Goal: Find specific page/section: Find specific page/section

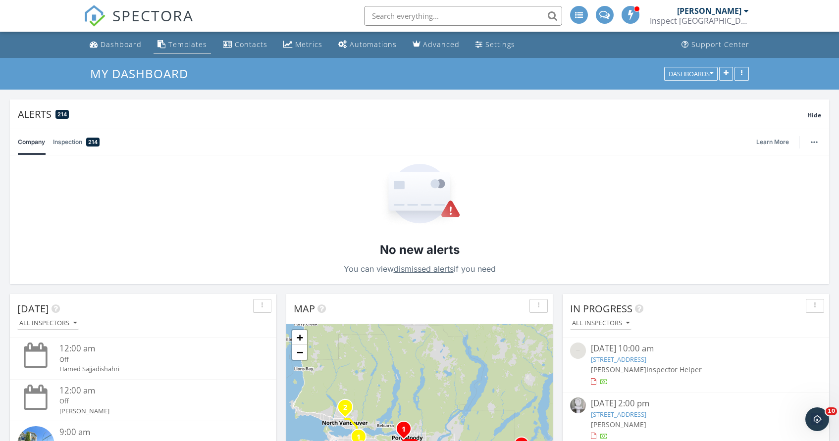
scroll to position [1124, 839]
click at [129, 43] on div "Dashboard" at bounding box center [120, 44] width 41 height 9
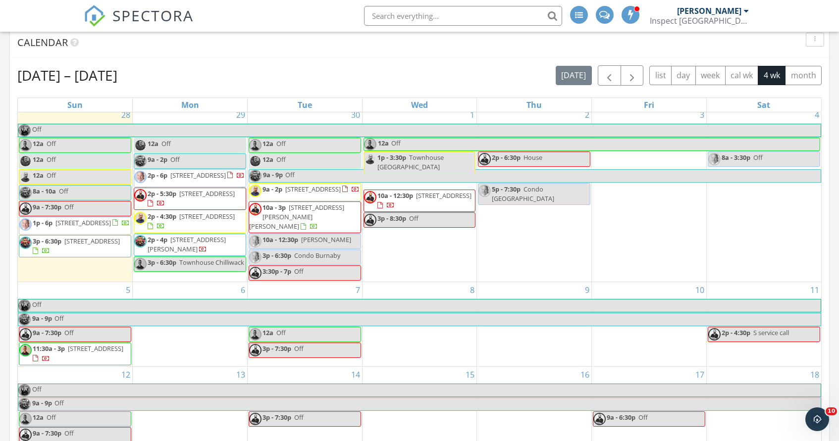
scroll to position [562, 0]
click at [334, 53] on div "Calendar" at bounding box center [419, 44] width 819 height 30
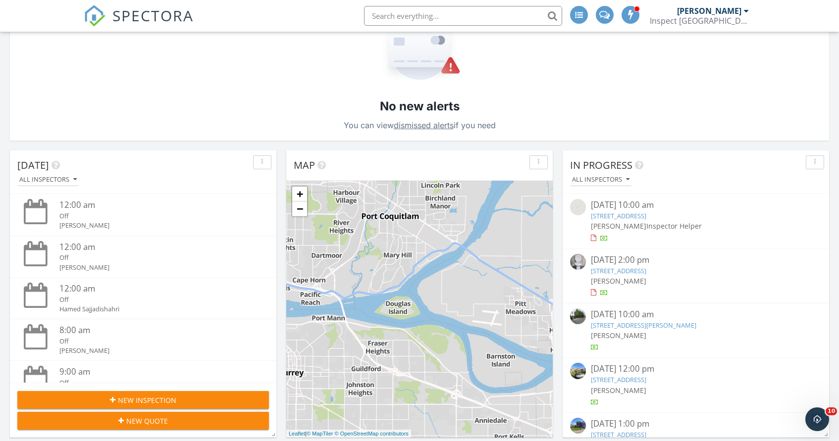
scroll to position [0, 0]
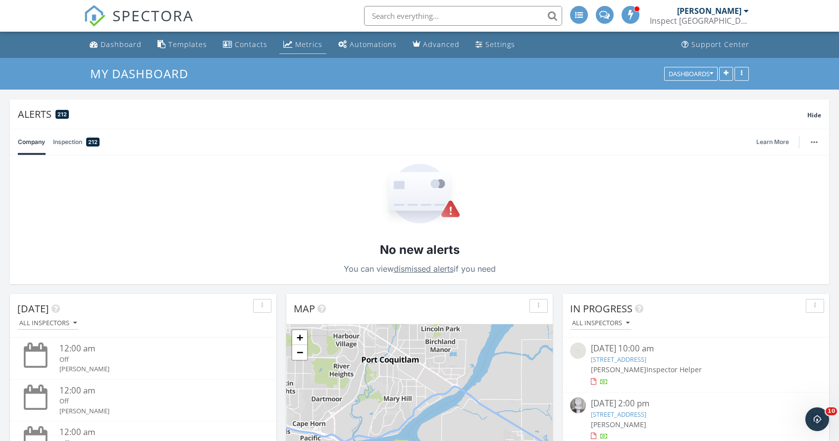
click at [295, 48] on div "Metrics" at bounding box center [308, 44] width 27 height 9
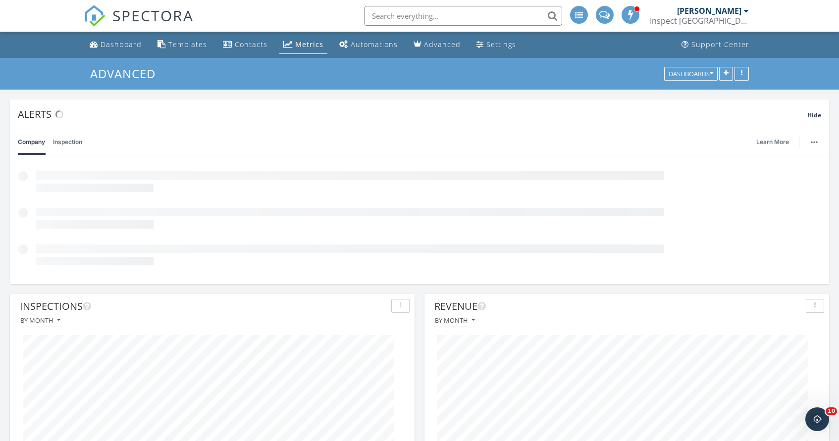
scroll to position [213, 404]
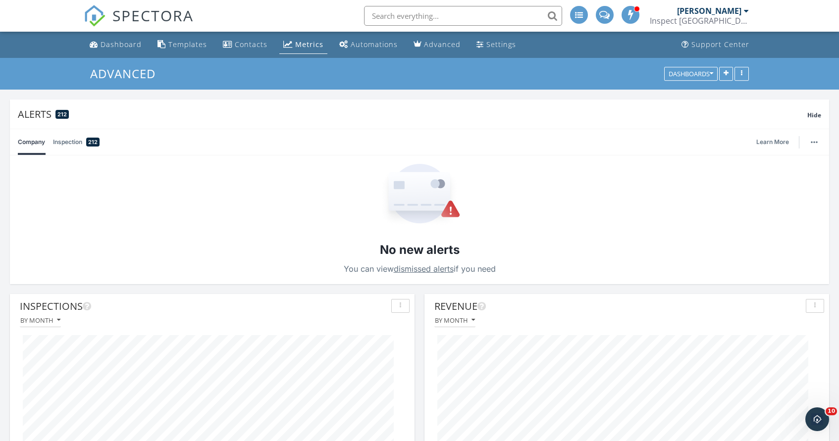
click at [270, 226] on div "No new alerts You can view dismissed alerts if you need" at bounding box center [419, 219] width 819 height 129
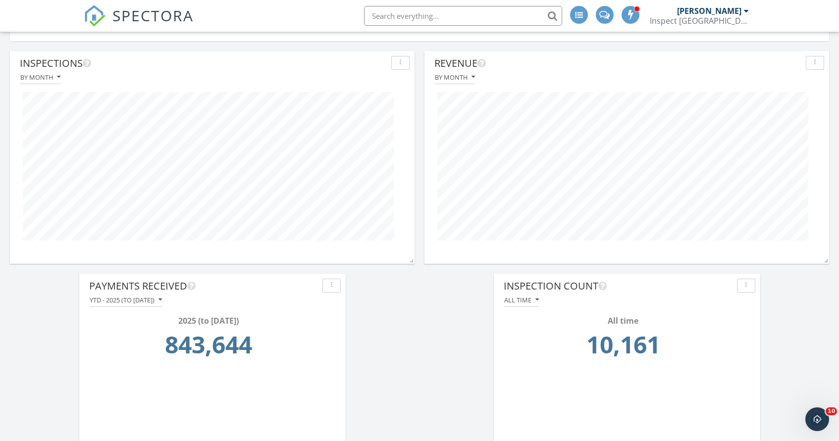
scroll to position [78, 0]
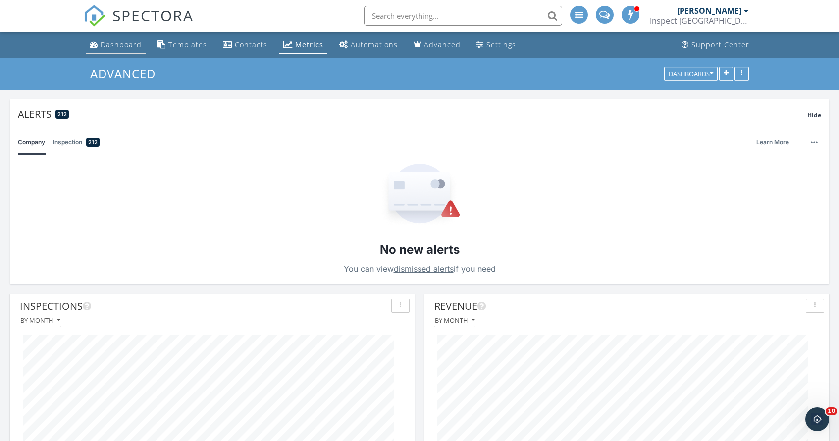
click at [128, 41] on div "Dashboard" at bounding box center [120, 44] width 41 height 9
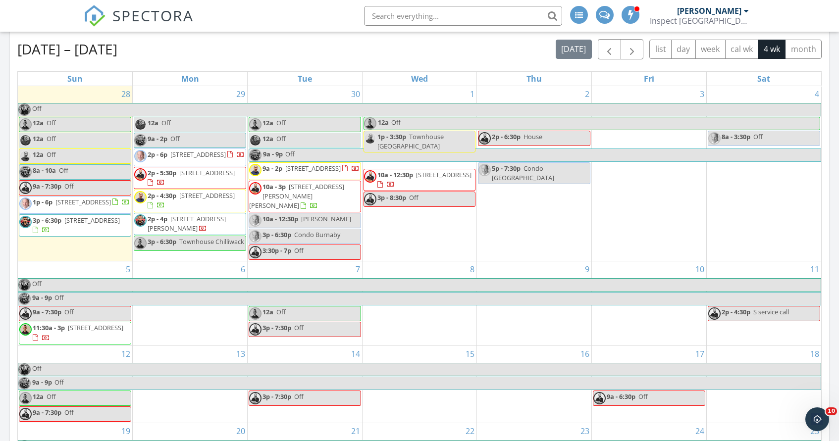
click at [320, 44] on div "Sep 28 – Oct 25, 2025 today list day week cal wk 4 wk month" at bounding box center [419, 49] width 804 height 20
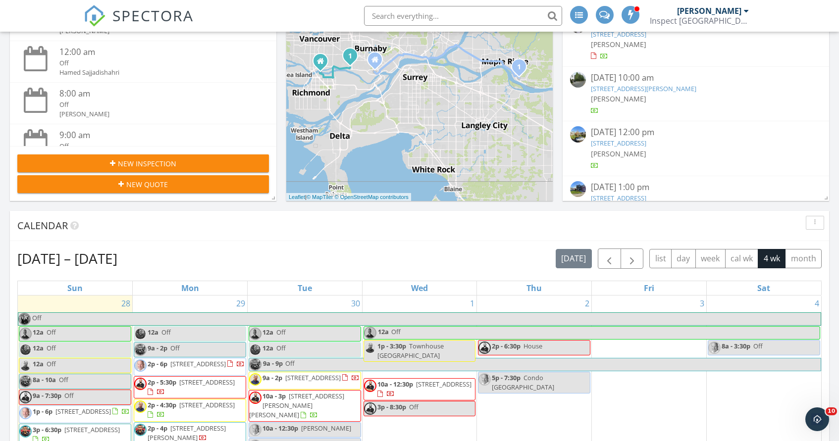
scroll to position [369, 0]
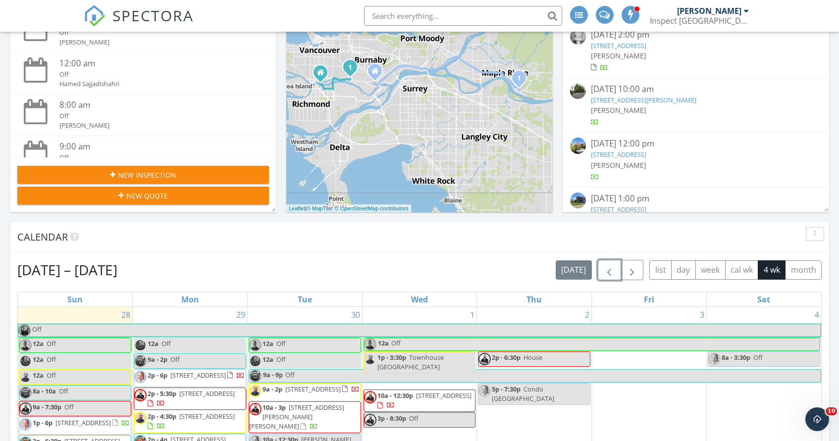
click at [609, 272] on span "button" at bounding box center [609, 270] width 12 height 12
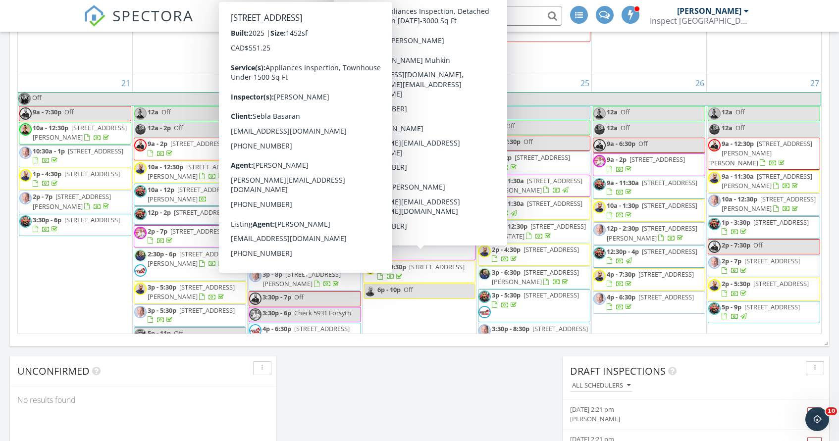
scroll to position [754, 0]
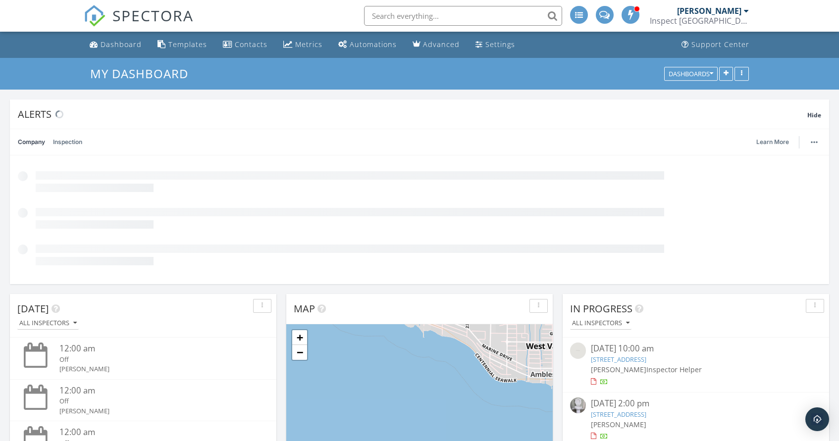
scroll to position [213, 266]
click at [433, 18] on input "text" at bounding box center [463, 16] width 198 height 20
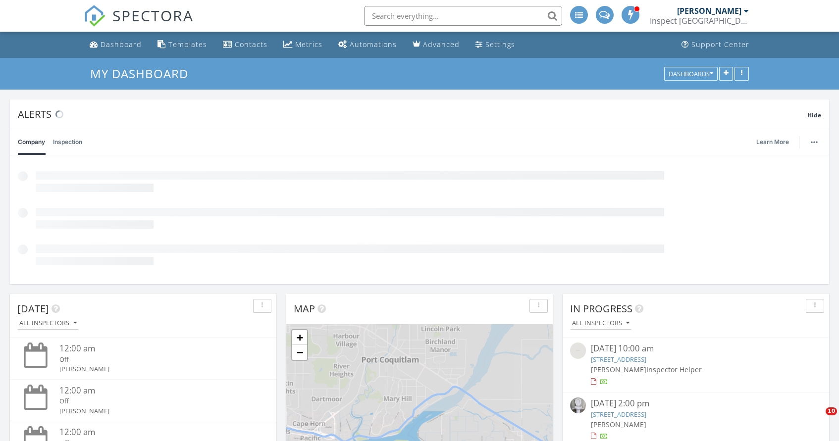
paste input "[STREET_ADDRESS]"
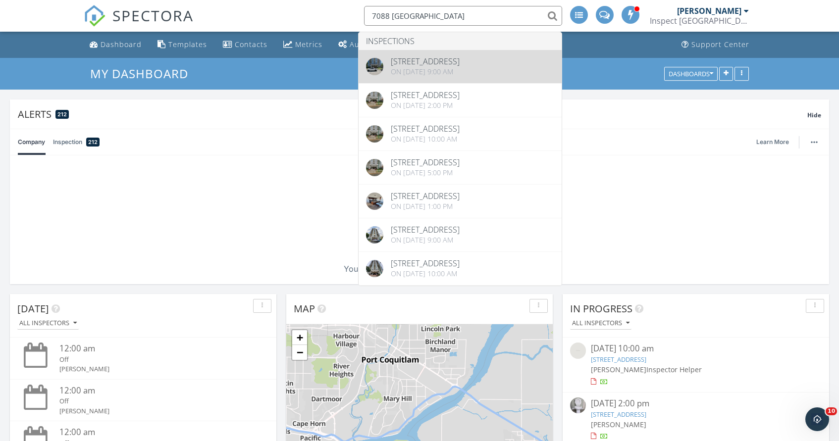
type input "7088 [GEOGRAPHIC_DATA]"
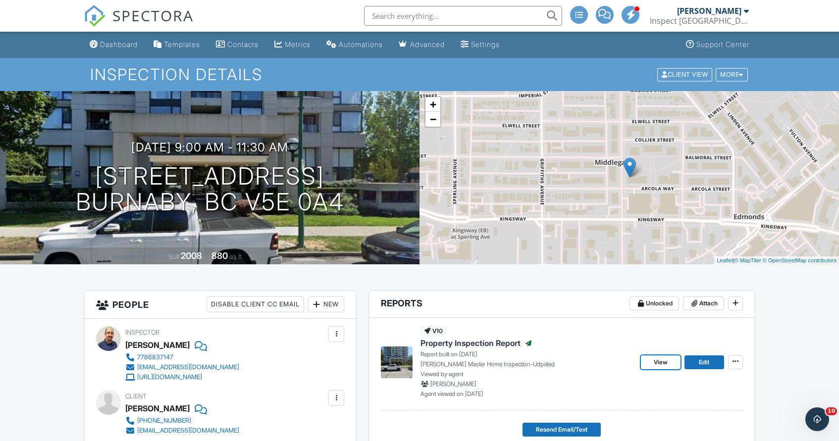
click at [659, 364] on span "View" at bounding box center [660, 362] width 14 height 10
